Goal: Go to known website: Go to known website

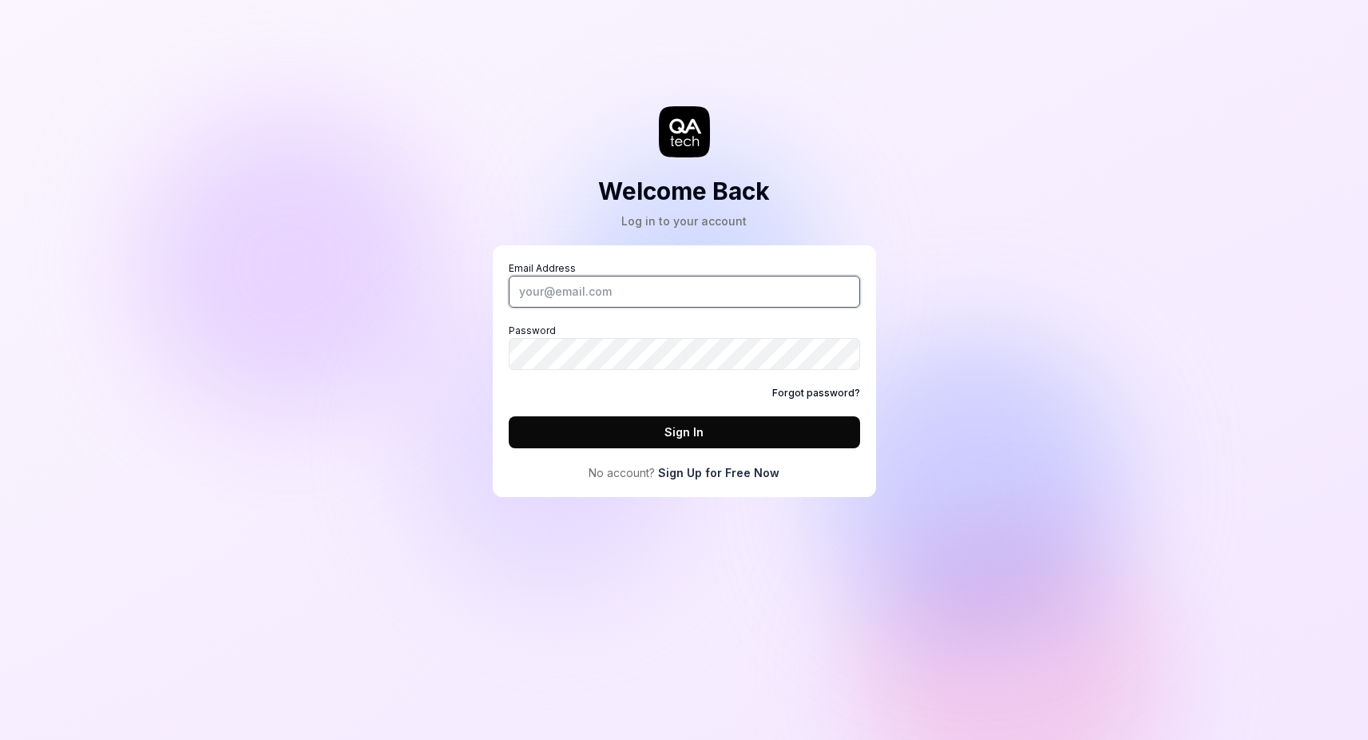
click at [550, 300] on input "Email Address" at bounding box center [684, 292] width 351 height 32
click at [0, 739] on com-1password-button at bounding box center [0, 740] width 0 height 0
click at [793, 291] on input "Email Address" at bounding box center [684, 292] width 351 height 32
